Goal: Task Accomplishment & Management: Use online tool/utility

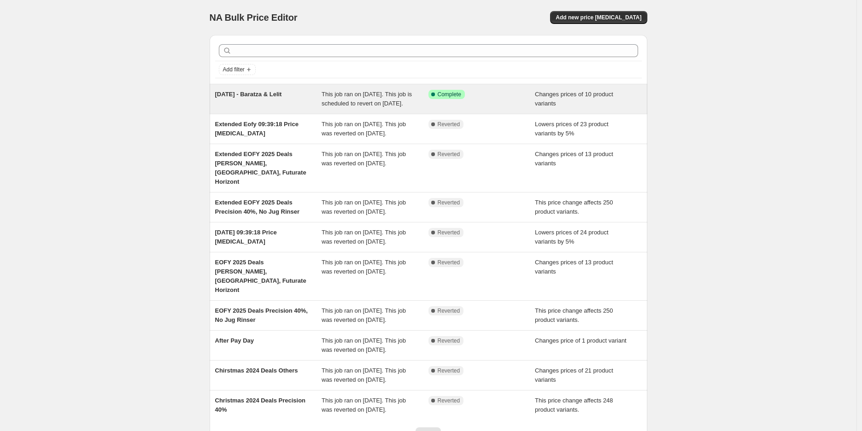
click at [322, 102] on div "[DATE] - Baratza & Lelit" at bounding box center [268, 99] width 107 height 18
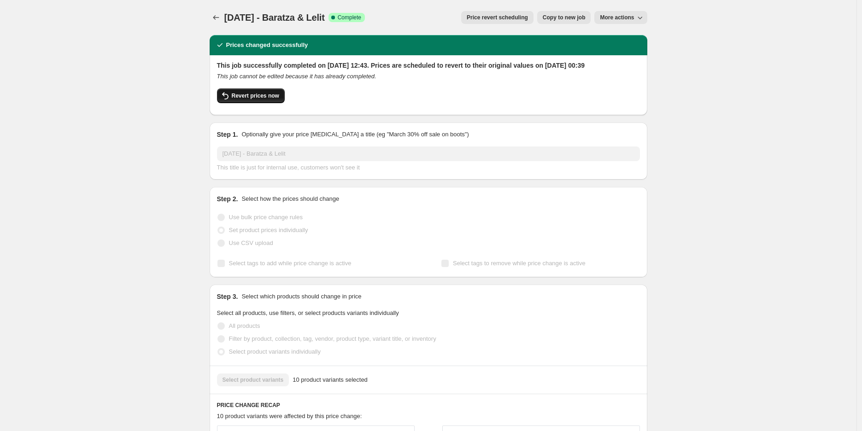
click at [280, 103] on button "Revert prices now" at bounding box center [251, 95] width 68 height 15
checkbox input "false"
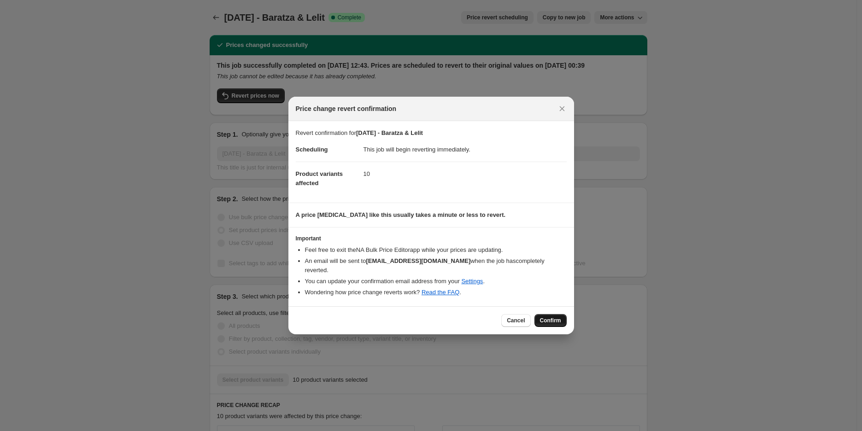
click at [548, 318] on span "Confirm" at bounding box center [550, 320] width 21 height 7
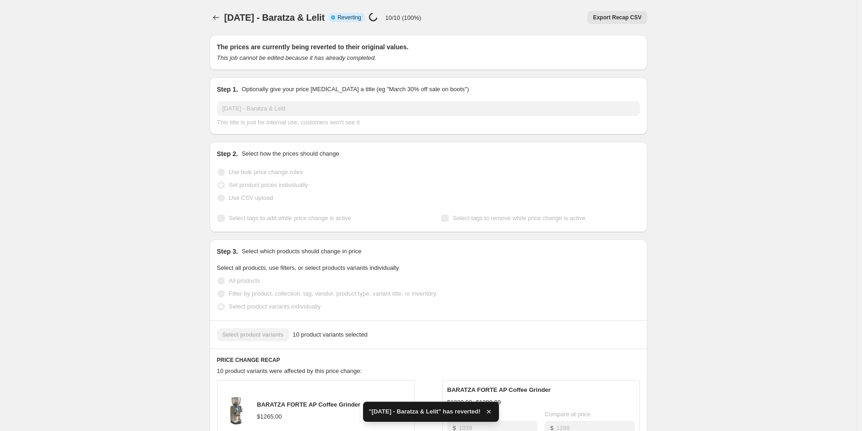
checkbox input "true"
